Goal: Task Accomplishment & Management: Use online tool/utility

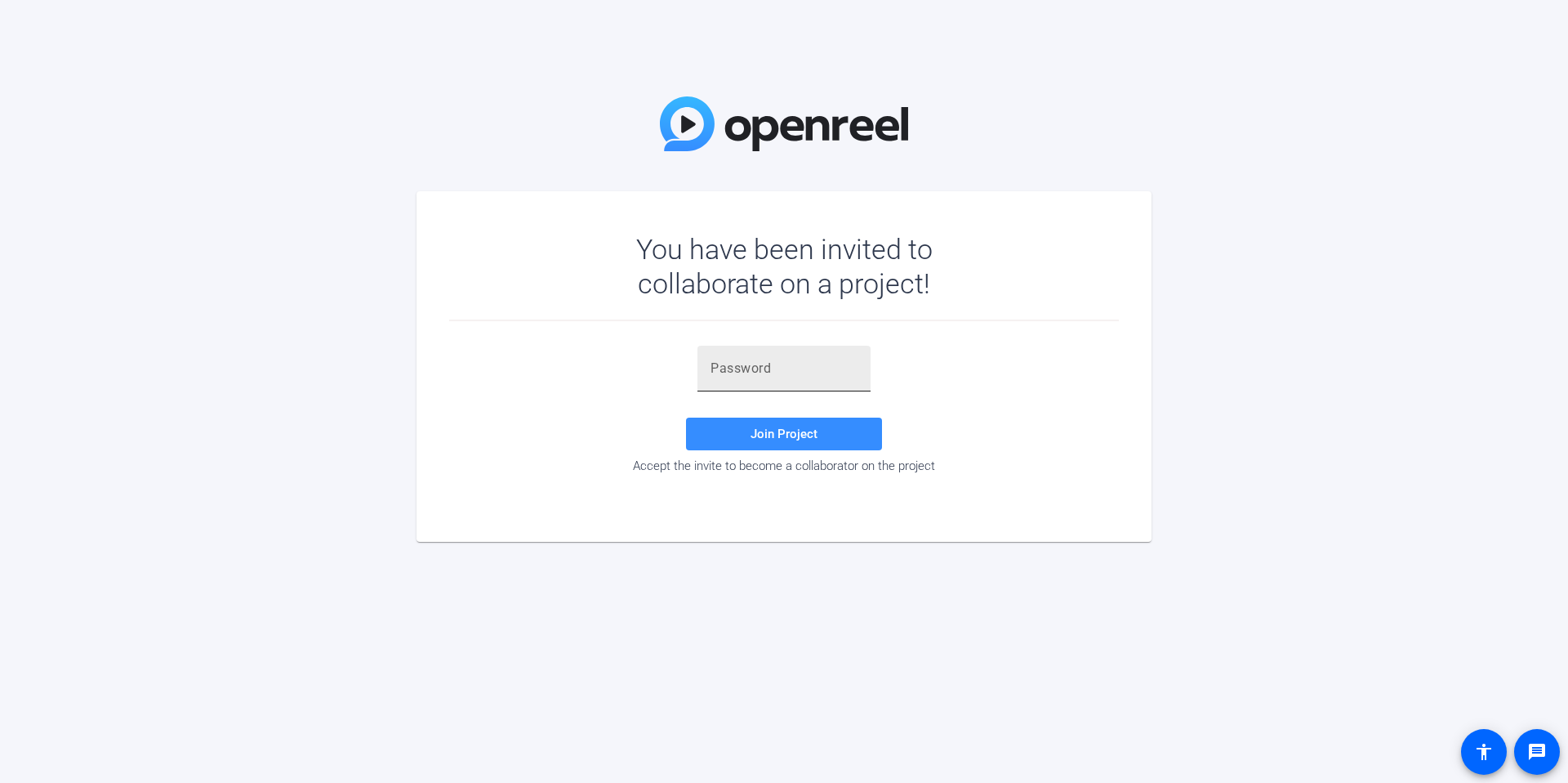
click at [735, 373] on input "text" at bounding box center [784, 369] width 147 height 20
paste input "ER,Owy"
type input "ER,Owy"
click at [751, 424] on span at bounding box center [784, 434] width 196 height 39
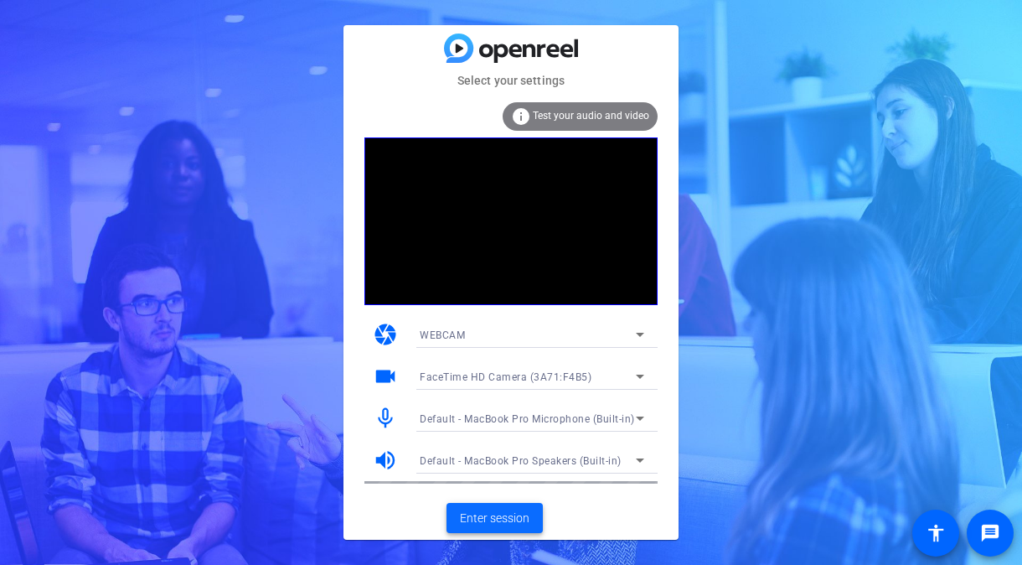
click at [506, 521] on span "Enter session" at bounding box center [495, 518] width 70 height 18
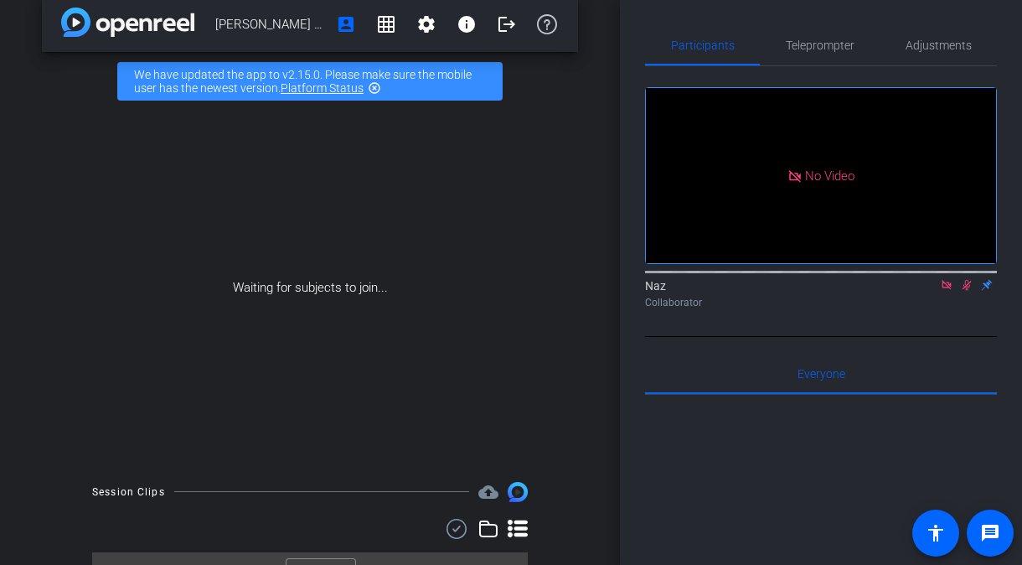
scroll to position [54, 0]
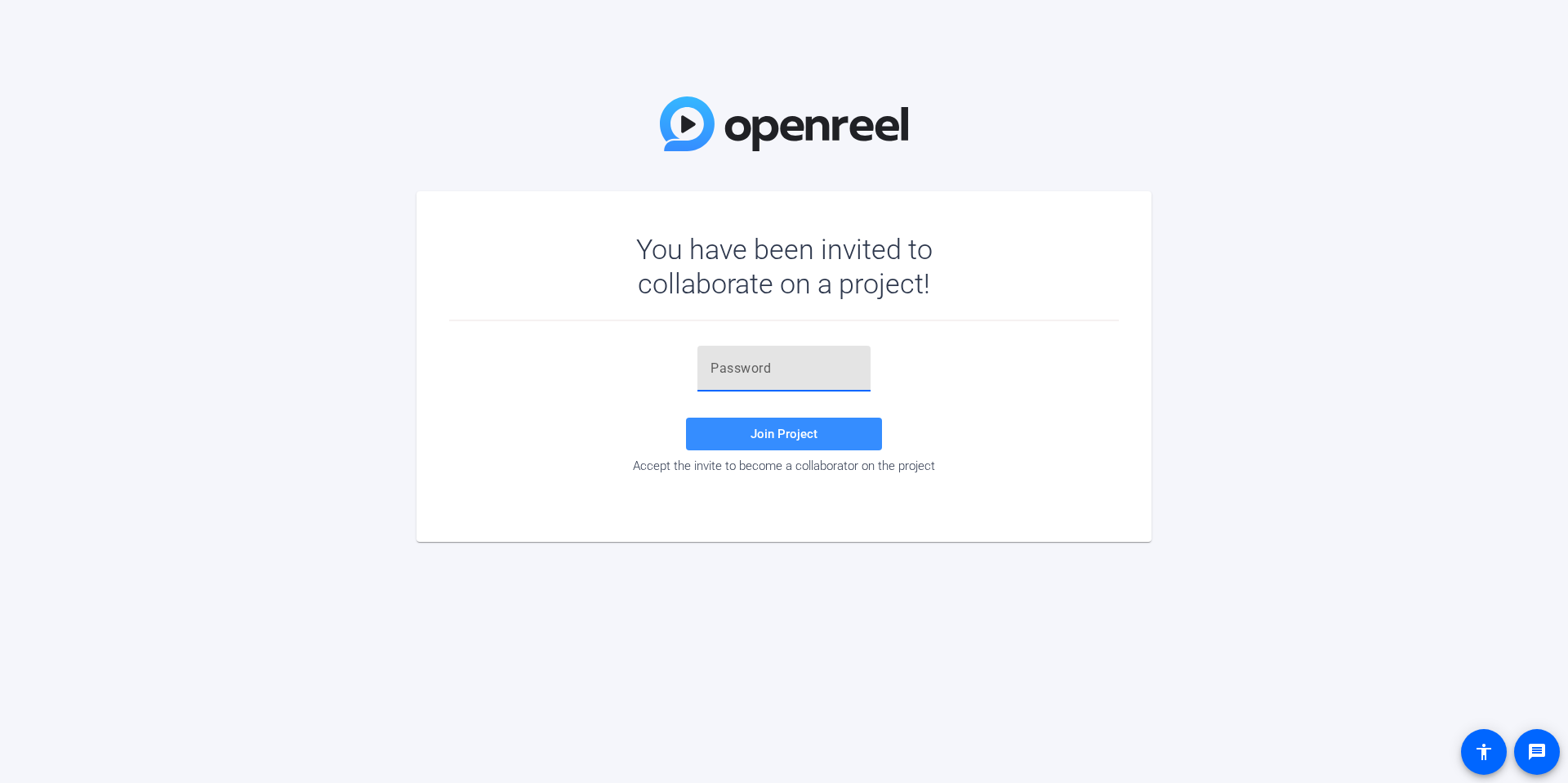
click at [719, 375] on input "text" at bounding box center [784, 369] width 147 height 20
paste input "ER,Owy"
type input "ER,Owy"
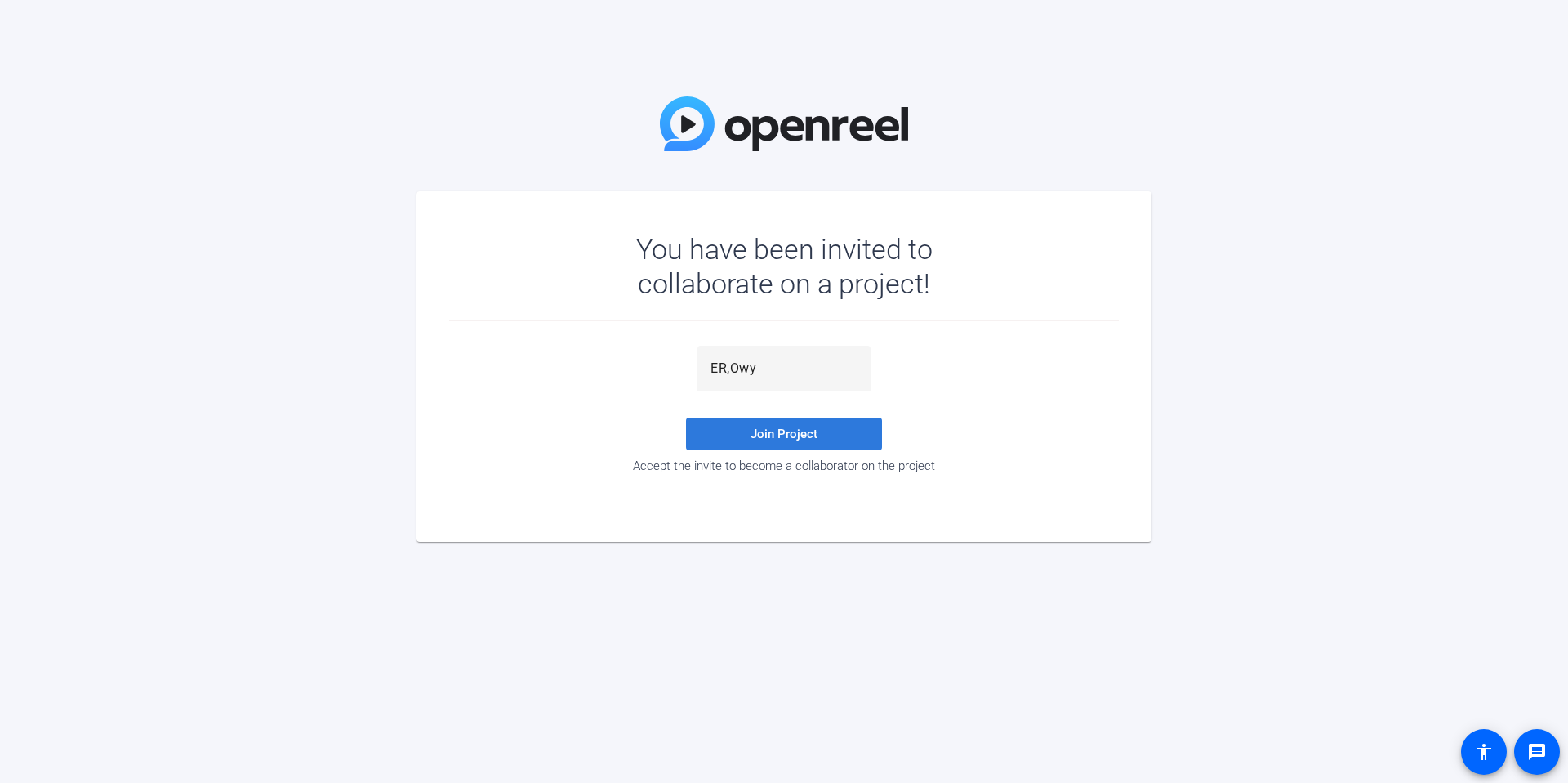
click at [725, 433] on span at bounding box center [784, 434] width 196 height 39
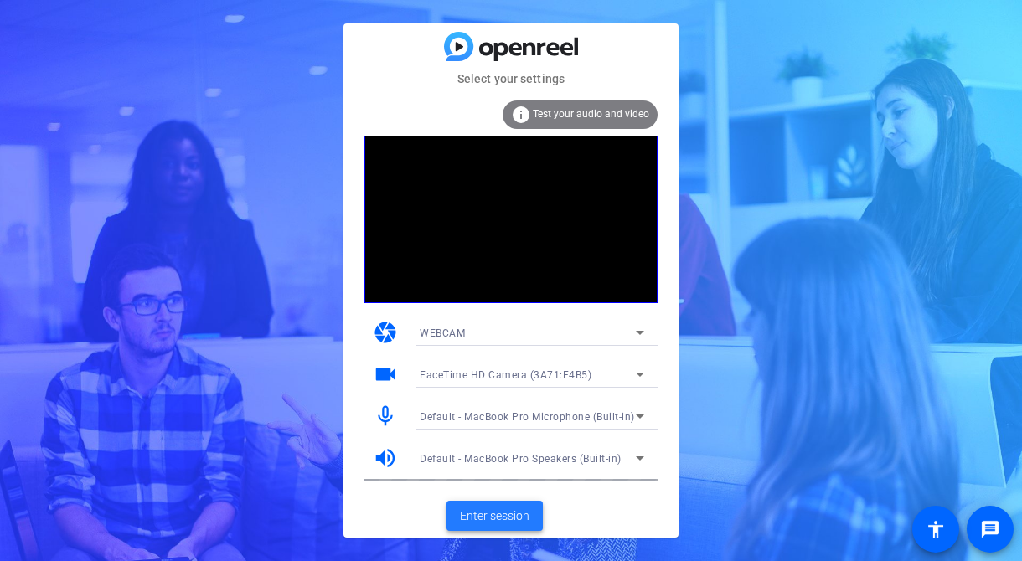
click at [452, 512] on span at bounding box center [495, 516] width 96 height 40
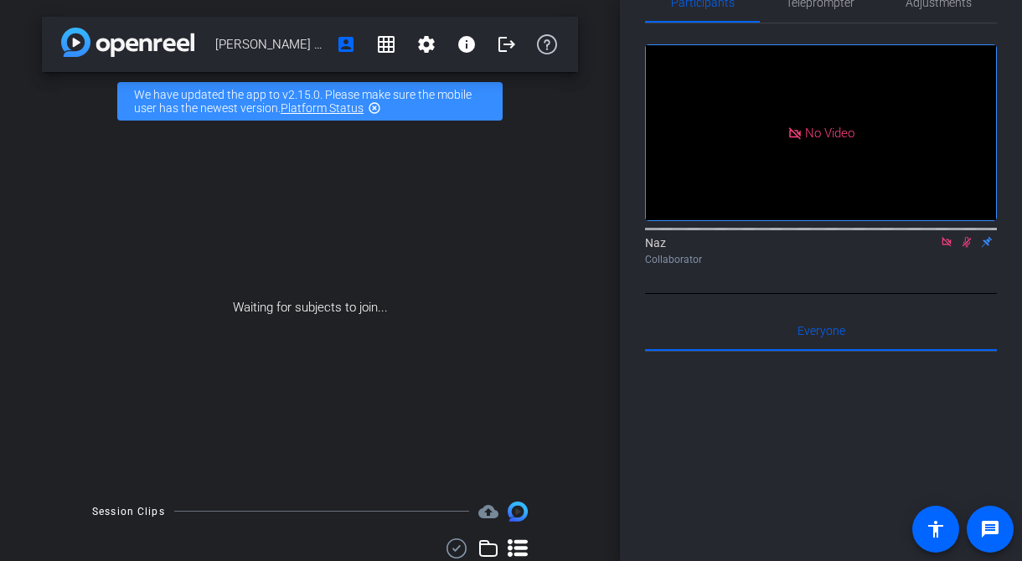
scroll to position [58, 0]
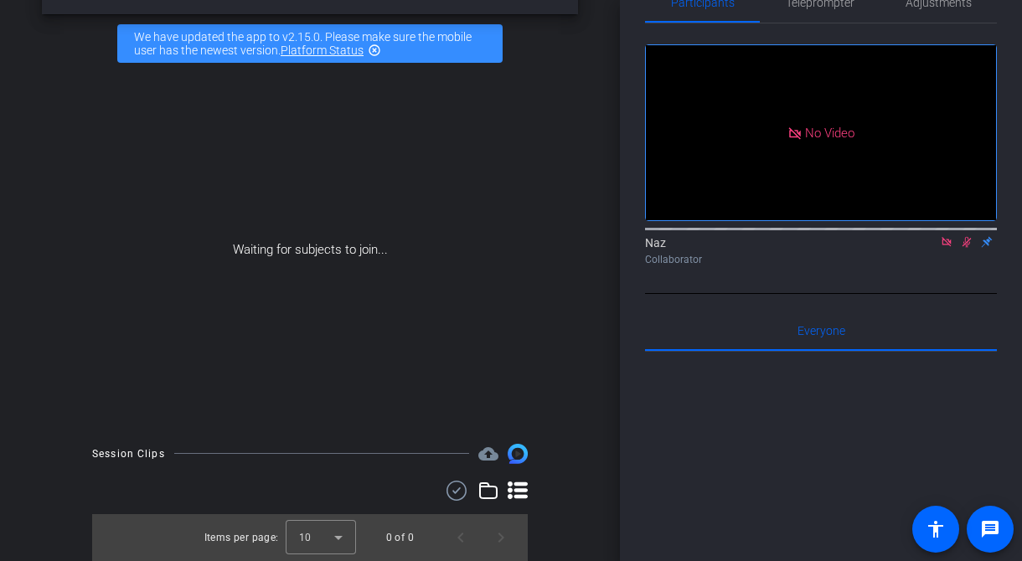
click at [941, 248] on icon at bounding box center [946, 242] width 13 height 12
click at [944, 248] on icon at bounding box center [946, 242] width 13 height 12
click at [941, 248] on icon at bounding box center [946, 242] width 13 height 12
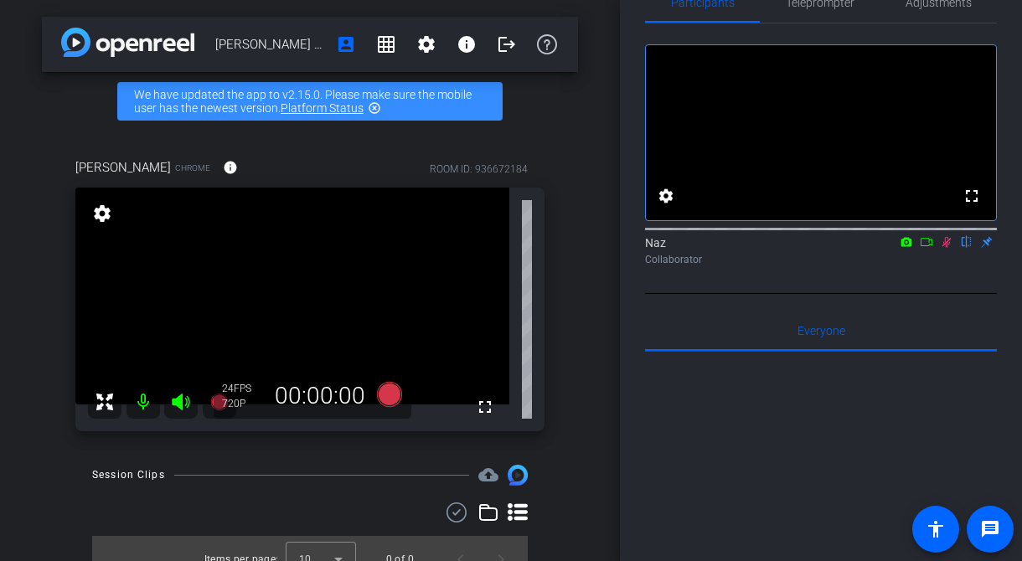
click at [950, 248] on icon at bounding box center [946, 242] width 13 height 12
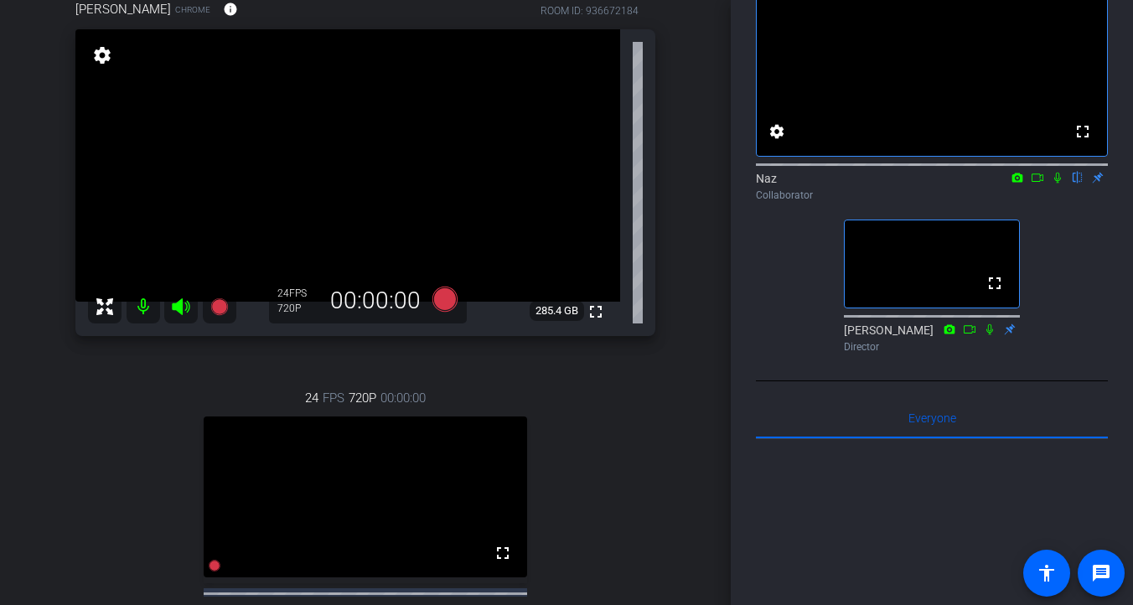
scroll to position [148, 0]
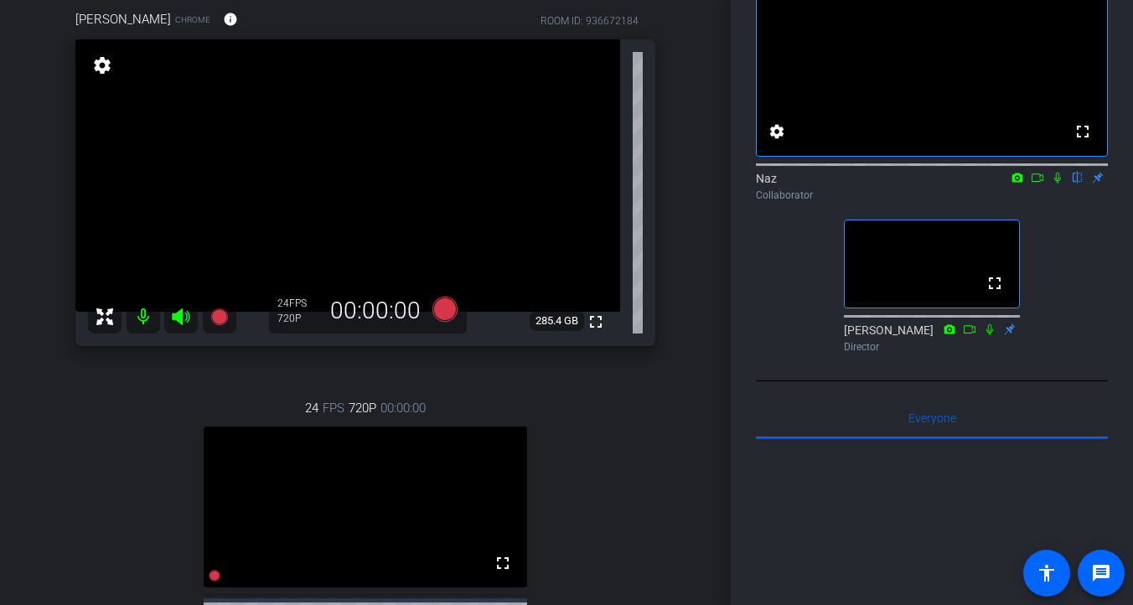
click at [1057, 184] on icon at bounding box center [1057, 178] width 7 height 11
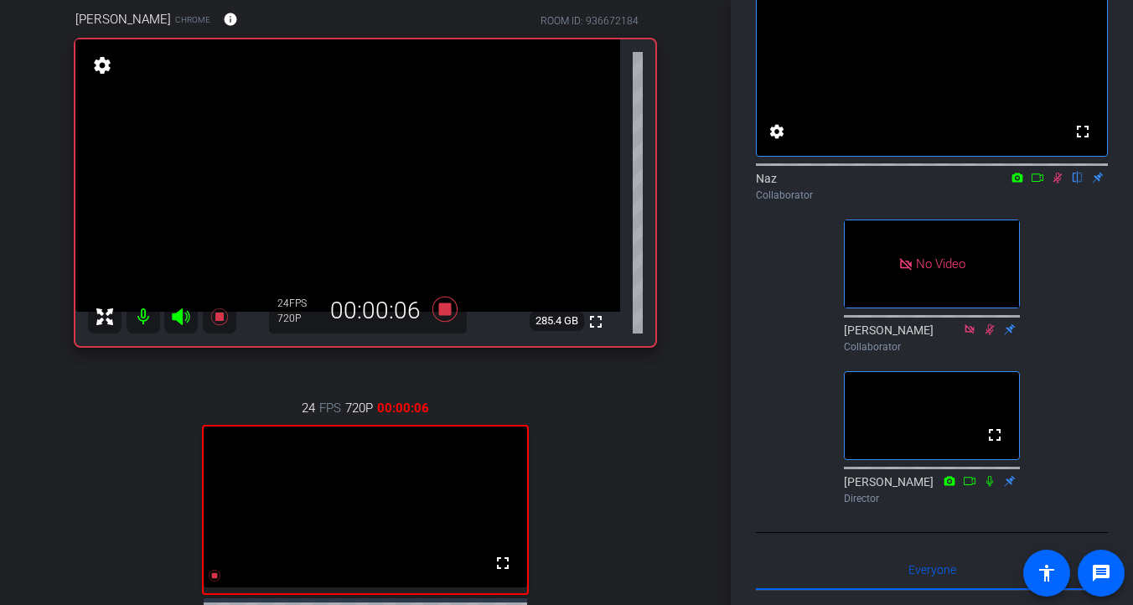
click at [1037, 184] on icon at bounding box center [1037, 178] width 13 height 12
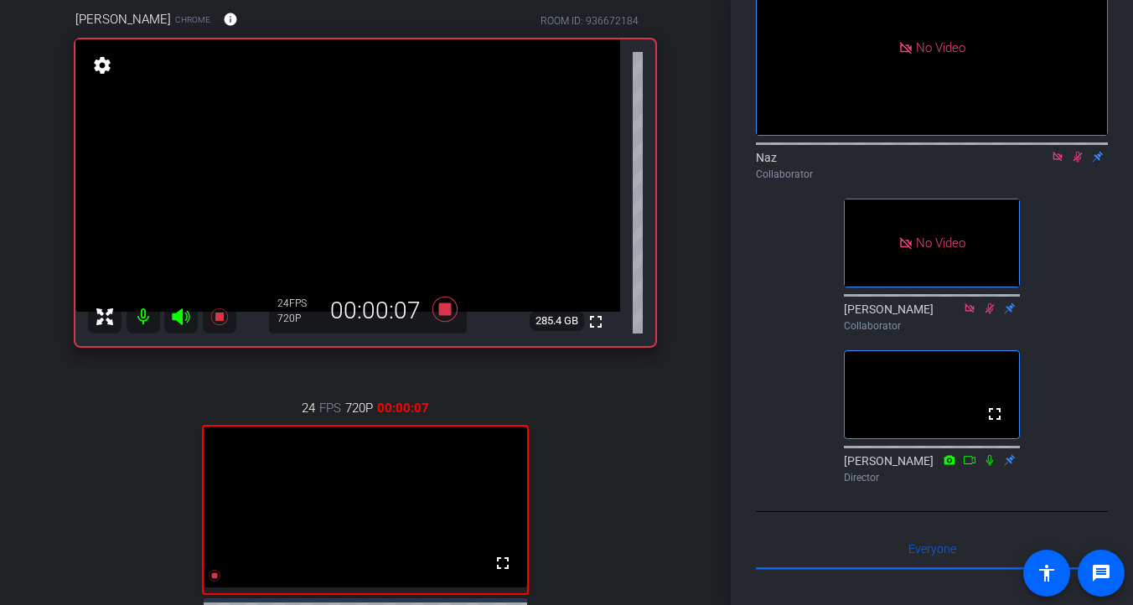
scroll to position [138, 0]
